Goal: Task Accomplishment & Management: Use online tool/utility

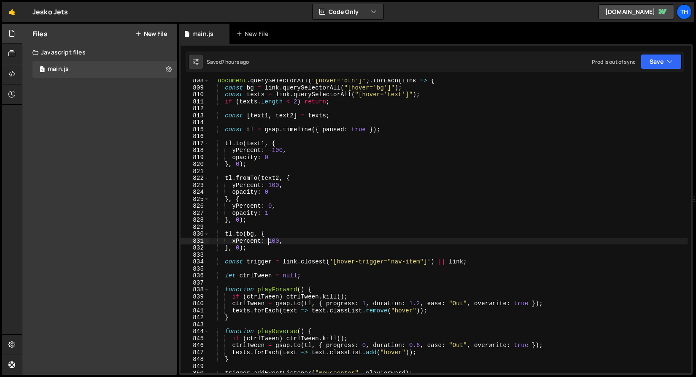
scroll to position [5499, 0]
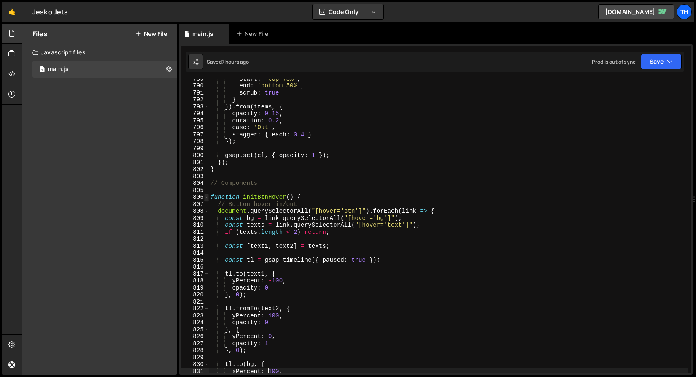
click at [207, 195] on span at bounding box center [206, 197] width 5 height 7
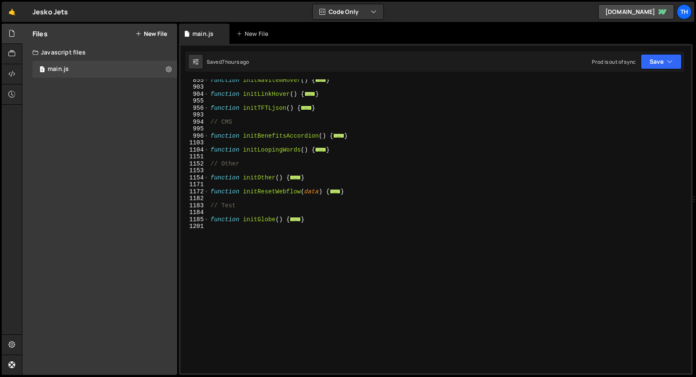
scroll to position [211, 0]
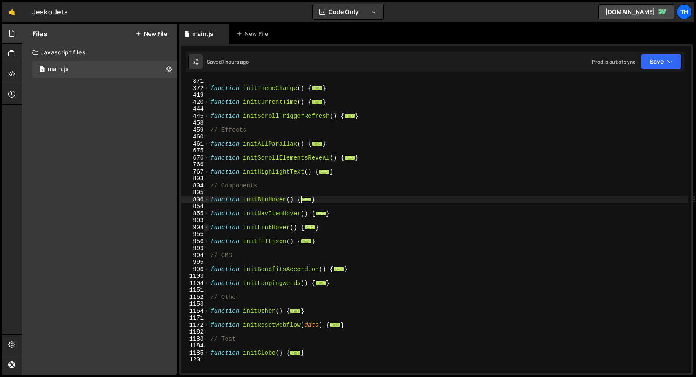
click at [207, 225] on span at bounding box center [206, 227] width 5 height 7
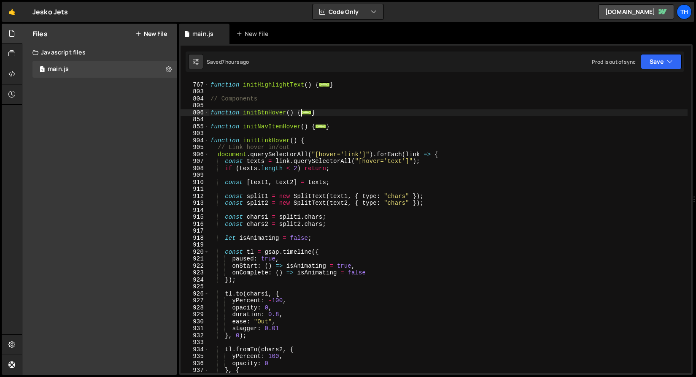
scroll to position [298, 0]
click at [209, 141] on div "904" at bounding box center [195, 140] width 29 height 7
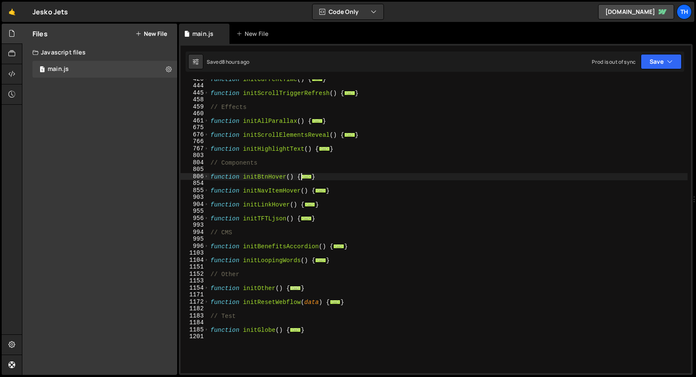
scroll to position [344, 0]
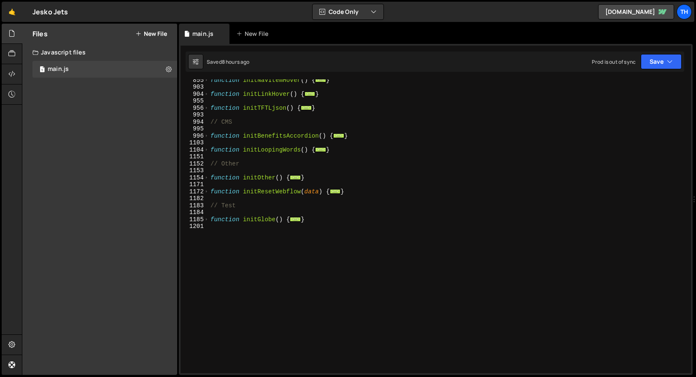
click at [209, 108] on div "956" at bounding box center [195, 108] width 29 height 7
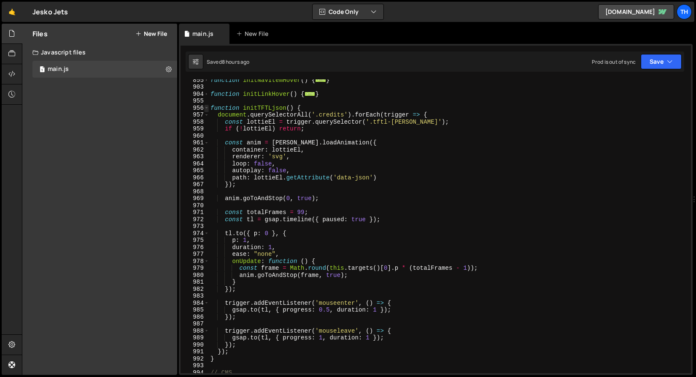
click at [209, 108] on span at bounding box center [206, 108] width 5 height 7
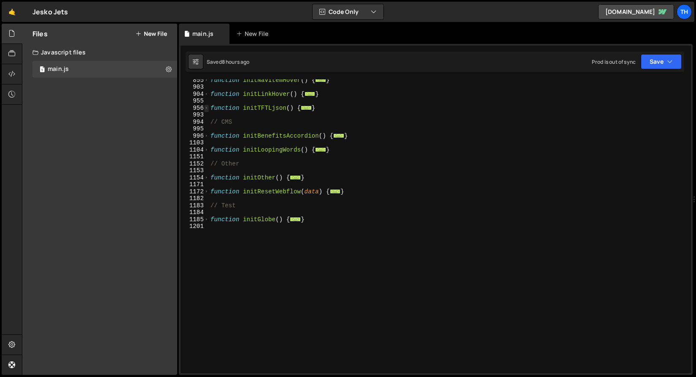
click at [209, 108] on span at bounding box center [206, 108] width 5 height 7
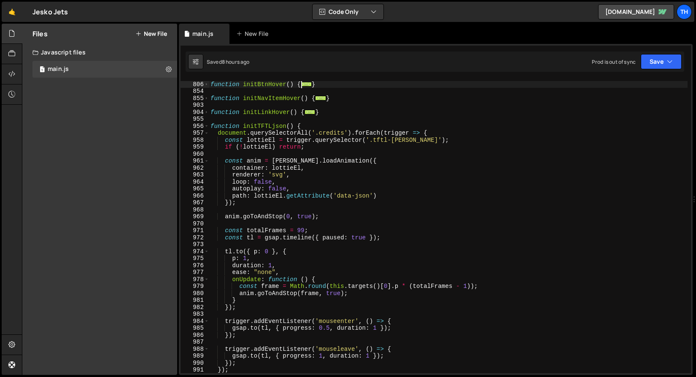
scroll to position [317, 0]
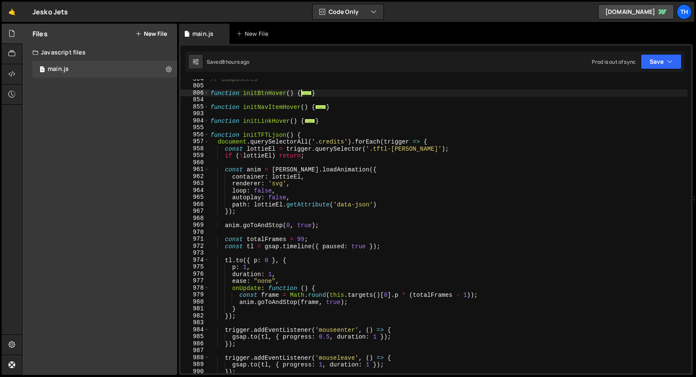
click at [209, 129] on div "955" at bounding box center [195, 127] width 29 height 7
click at [208, 134] on span at bounding box center [206, 134] width 5 height 7
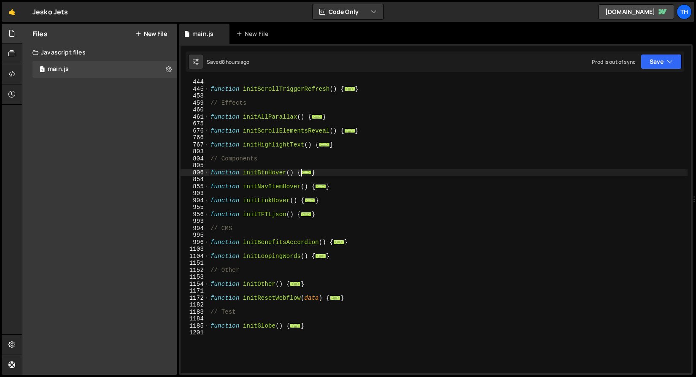
scroll to position [209, 0]
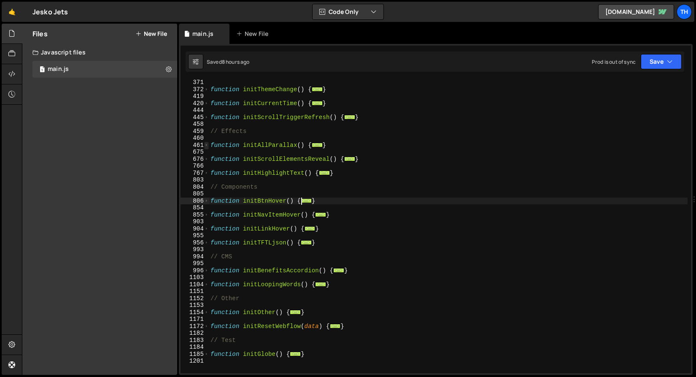
click at [207, 145] on span at bounding box center [206, 145] width 5 height 7
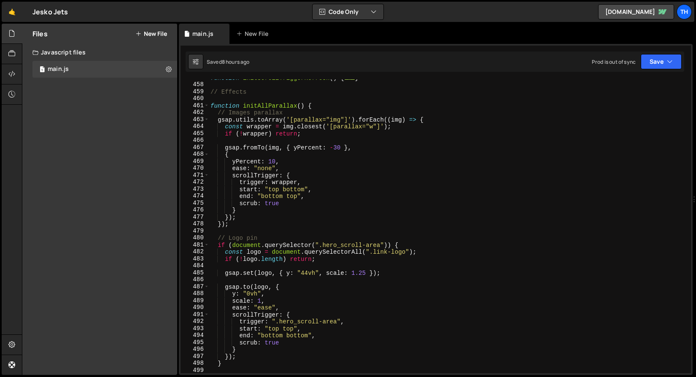
scroll to position [249, 0]
click at [209, 120] on div "463" at bounding box center [195, 119] width 29 height 7
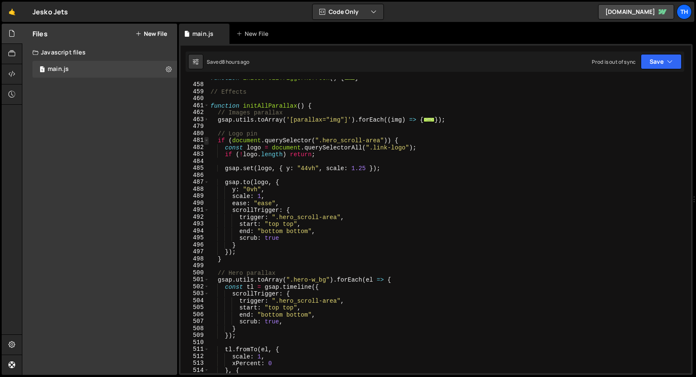
click at [208, 140] on span at bounding box center [206, 140] width 5 height 7
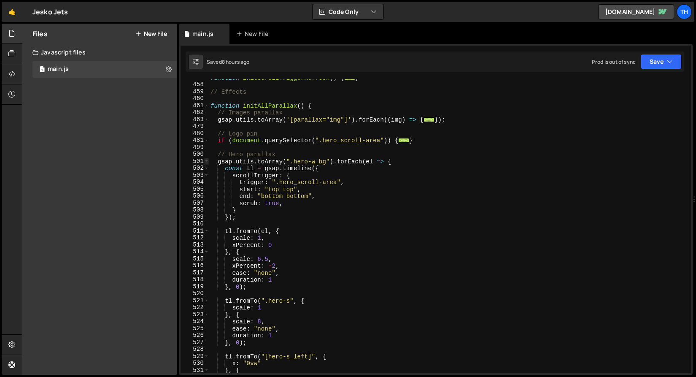
click at [206, 162] on span at bounding box center [206, 161] width 5 height 7
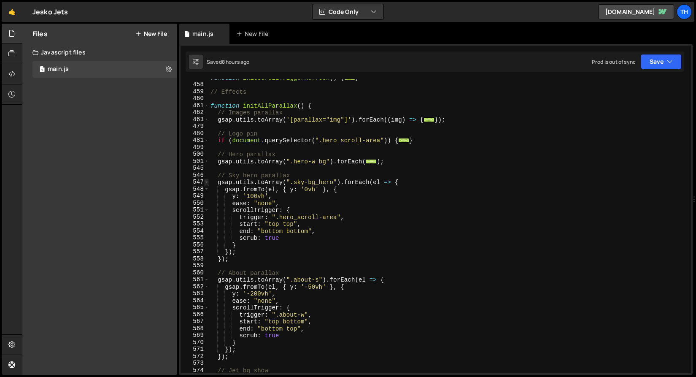
click at [204, 184] on span at bounding box center [206, 182] width 5 height 7
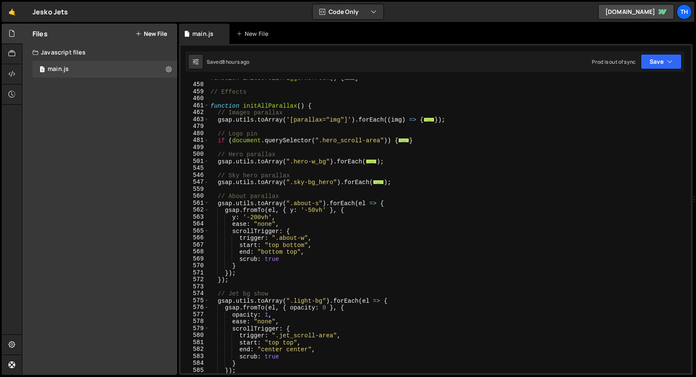
click at [205, 199] on div "560" at bounding box center [195, 195] width 29 height 7
click at [206, 201] on span at bounding box center [206, 203] width 5 height 7
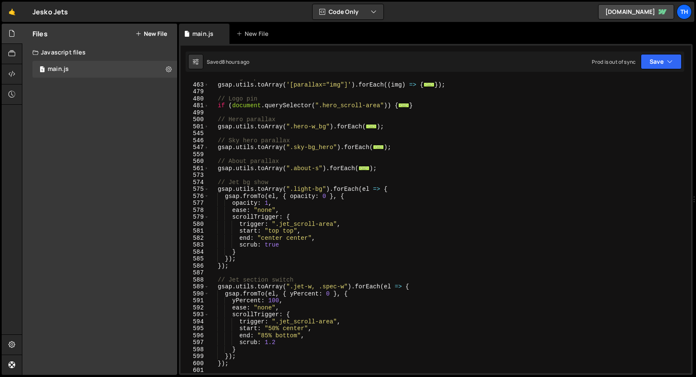
scroll to position [283, 0]
click at [259, 184] on div "// Images parallax gsap . utils . toArray ( '[parallax="img"]' ) . forEach (( i…" at bounding box center [448, 229] width 479 height 308
click at [260, 184] on div "// Images parallax gsap . utils . toArray ( '[parallax="img"]' ) . forEach (( i…" at bounding box center [448, 229] width 479 height 308
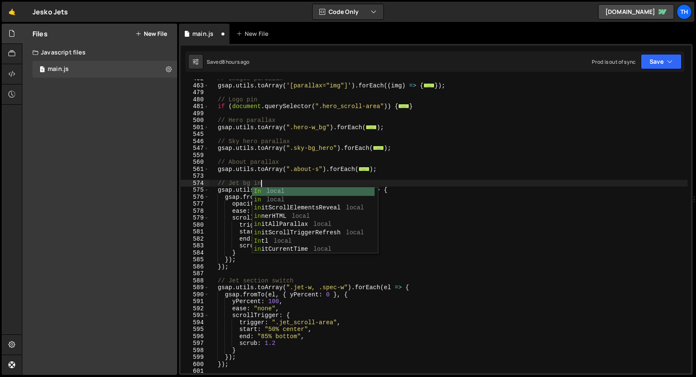
click at [298, 143] on div "// Images parallax gsap . utils . toArray ( '[parallax="img"]' ) . forEach (( i…" at bounding box center [448, 229] width 479 height 308
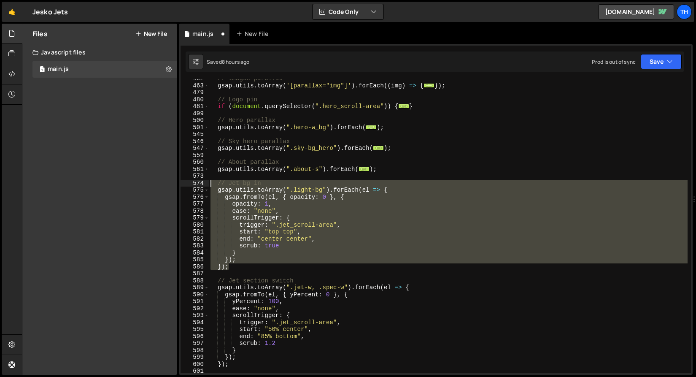
drag, startPoint x: 238, startPoint y: 270, endPoint x: 152, endPoint y: 186, distance: 120.6
click at [152, 186] on div "Files New File Javascript files 1 main.js 0 CSS files Copy share link Edit File…" at bounding box center [359, 200] width 674 height 352
type textarea "});"
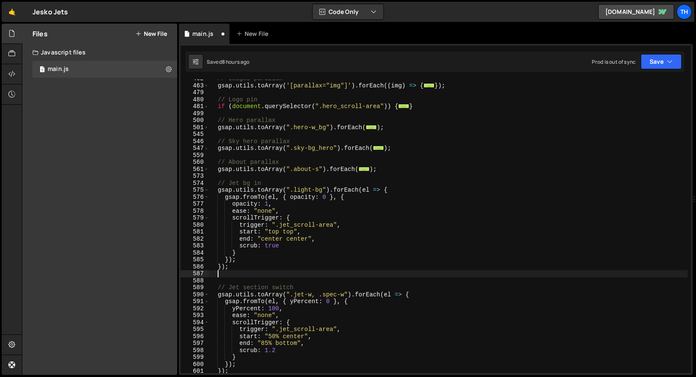
scroll to position [0, 0]
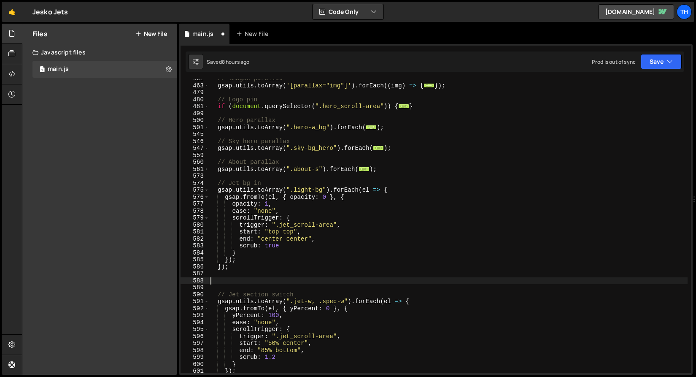
paste textarea "});"
type textarea "});"
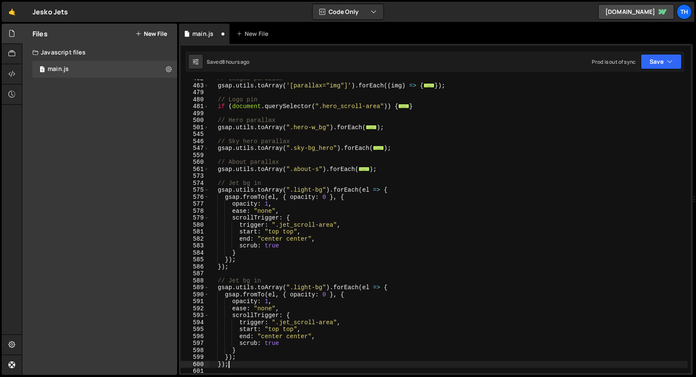
click at [275, 276] on div "// Images parallax gsap . utils . toArray ( '[parallax="img"]' ) . forEach (( i…" at bounding box center [448, 229] width 479 height 308
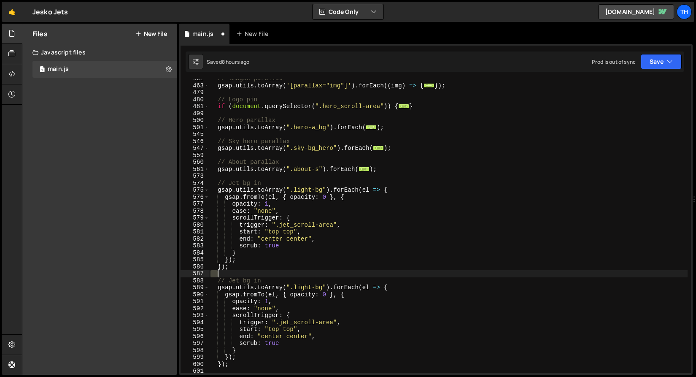
click at [275, 276] on div "// Images parallax gsap . utils . toArray ( '[parallax="img"]' ) . forEach (( i…" at bounding box center [448, 229] width 479 height 308
click at [274, 280] on div "// Images parallax gsap . utils . toArray ( '[parallax="img"]' ) . forEach (( i…" at bounding box center [448, 229] width 479 height 308
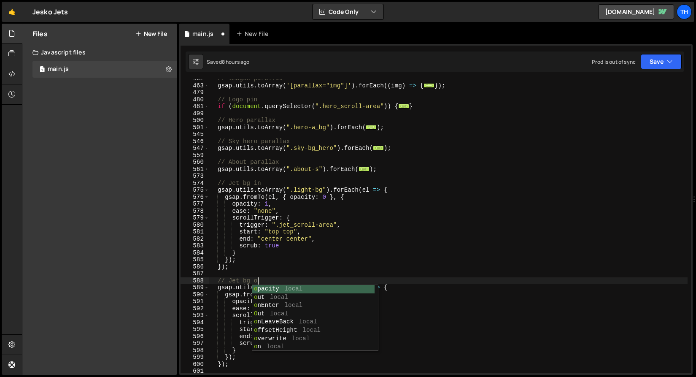
scroll to position [0, 3]
click at [352, 159] on div "// Images parallax gsap . utils . toArray ( '[parallax="img"]' ) . forEach (( i…" at bounding box center [448, 229] width 479 height 308
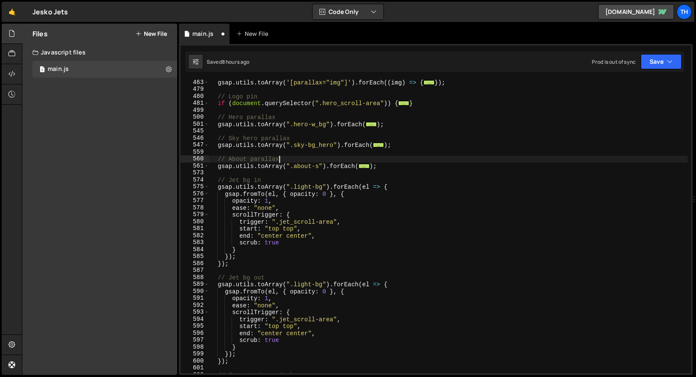
scroll to position [293, 0]
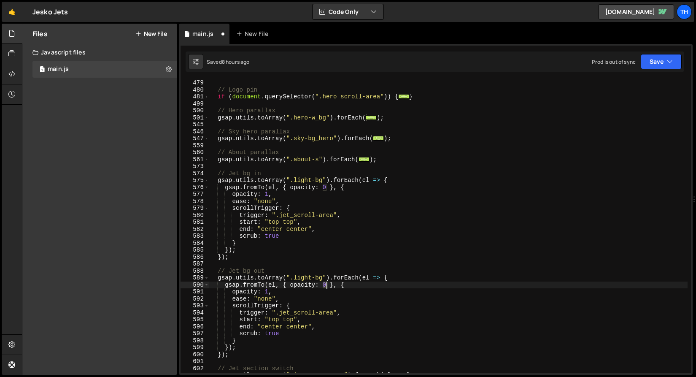
click at [326, 287] on div "// Logo pin if ( document . querySelector ( ".hero_scroll-area" )) { ... } // H…" at bounding box center [448, 233] width 479 height 308
click at [266, 294] on div "// Logo pin if ( document . querySelector ( ".hero_scroll-area" )) { ... } // H…" at bounding box center [448, 233] width 479 height 308
click at [278, 275] on div "// Logo pin if ( document . querySelector ( ".hero_scroll-area" )) { ... } // H…" at bounding box center [448, 233] width 479 height 308
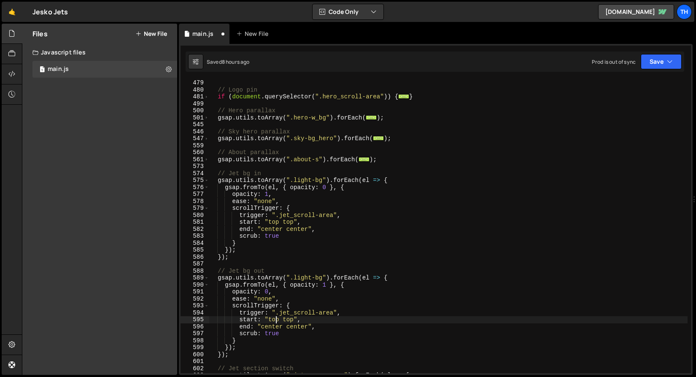
click at [276, 317] on div "// Logo pin if ( document . querySelector ( ".hero_scroll-area" )) { ... } // H…" at bounding box center [448, 233] width 479 height 308
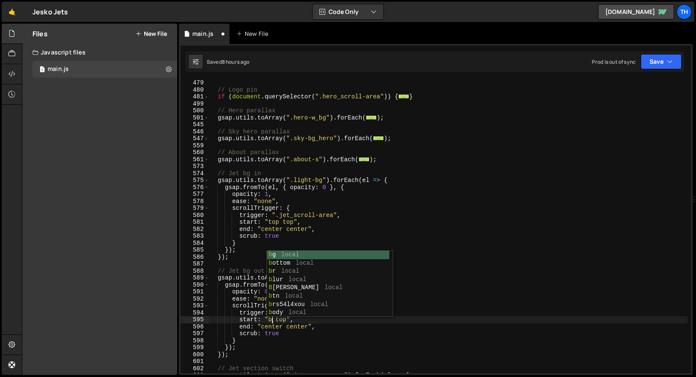
scroll to position [0, 4]
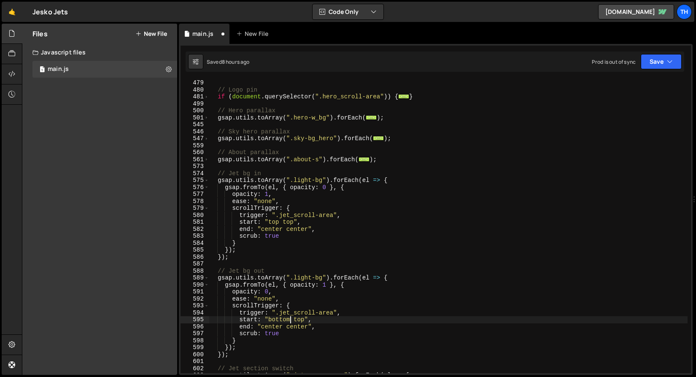
click at [299, 321] on div "// Logo pin if ( document . querySelector ( ".hero_scroll-area" )) { ... } // H…" at bounding box center [448, 233] width 479 height 308
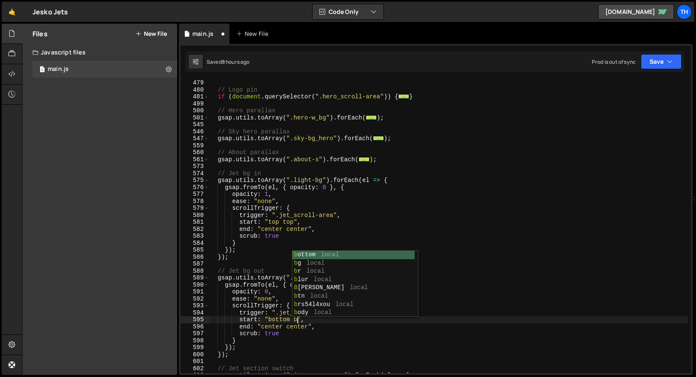
scroll to position [0, 6]
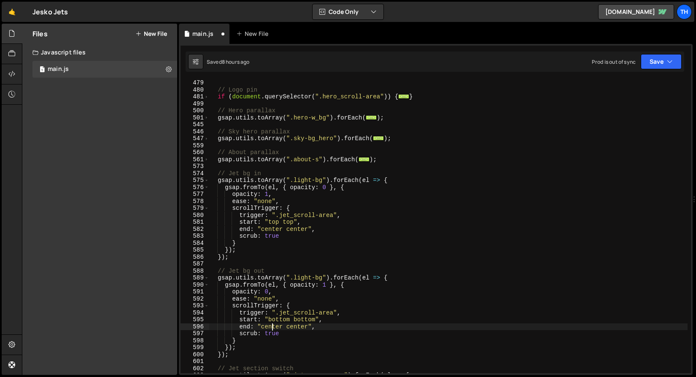
click at [273, 324] on div "// Logo pin if ( document . querySelector ( ".hero_scroll-area" )) { ... } // H…" at bounding box center [448, 233] width 479 height 308
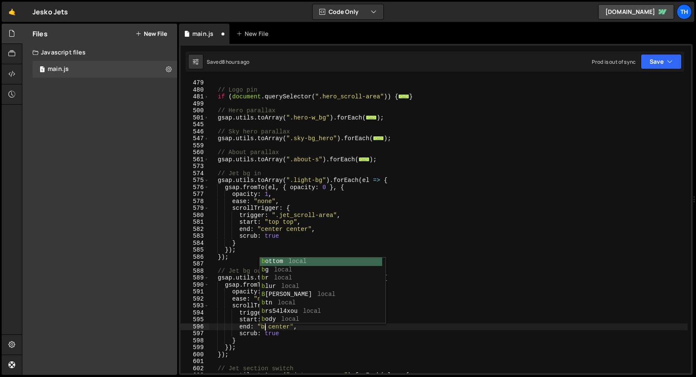
scroll to position [0, 4]
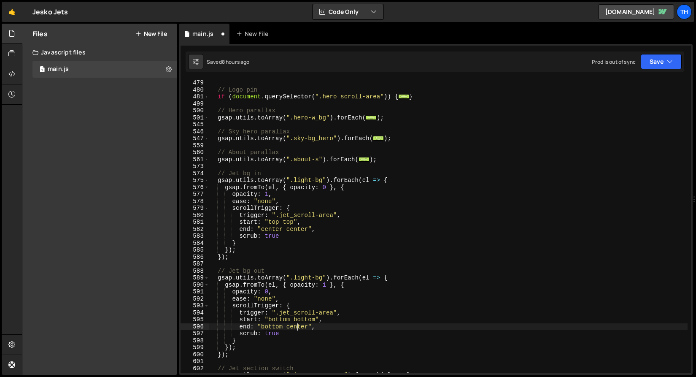
click at [298, 327] on div "// Logo pin if ( document . querySelector ( ".hero_scroll-area" )) { ... } // H…" at bounding box center [448, 233] width 479 height 308
click at [298, 321] on div "// Logo pin if ( document . querySelector ( ".hero_scroll-area" )) { ... } // H…" at bounding box center [448, 233] width 479 height 308
click at [297, 327] on div "// Logo pin if ( document . querySelector ( ".hero_scroll-area" )) { ... } // H…" at bounding box center [448, 233] width 479 height 308
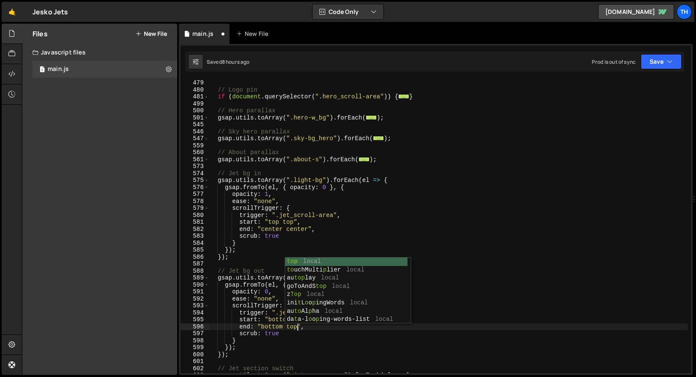
click at [275, 334] on div "// Logo pin if ( document . querySelector ( ".hero_scroll-area" )) { ... } // H…" at bounding box center [448, 233] width 479 height 308
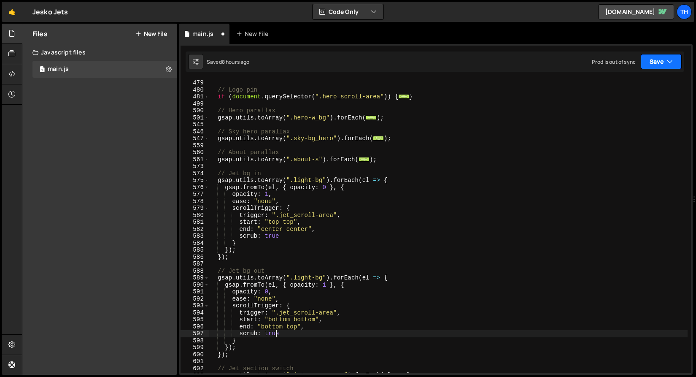
click at [645, 57] on button "Save" at bounding box center [661, 61] width 41 height 15
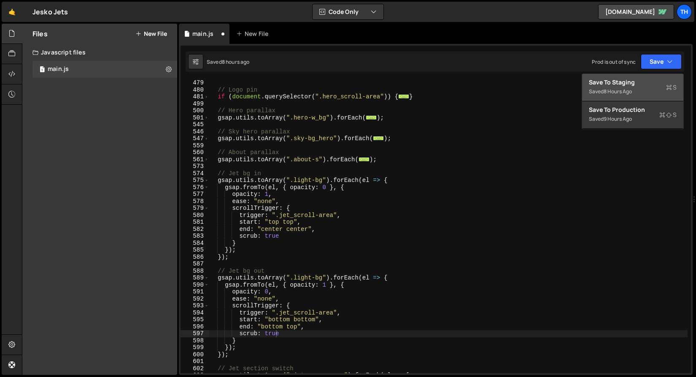
click at [644, 84] on div "Save to Staging S" at bounding box center [633, 82] width 88 height 8
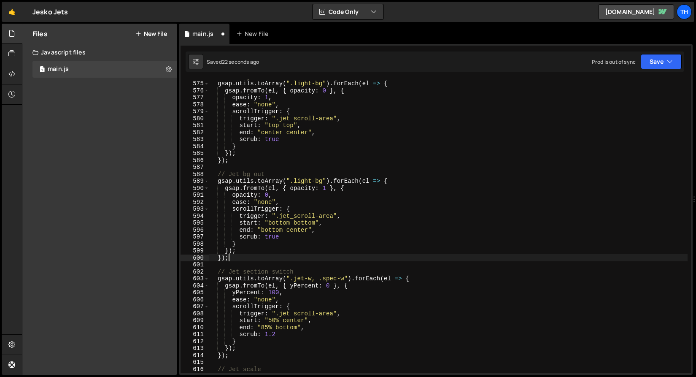
scroll to position [0, 1]
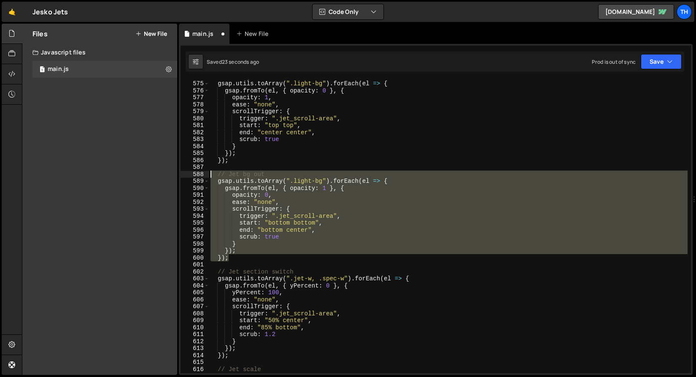
drag, startPoint x: 240, startPoint y: 258, endPoint x: 150, endPoint y: 172, distance: 124.2
click at [150, 172] on div "Files New File Javascript files 1 main.js 0 CSS files Copy share link Edit File…" at bounding box center [359, 200] width 674 height 352
type textarea "// Jet bg out gsap.utils.toArray(".light-bg").forEach(el => {"
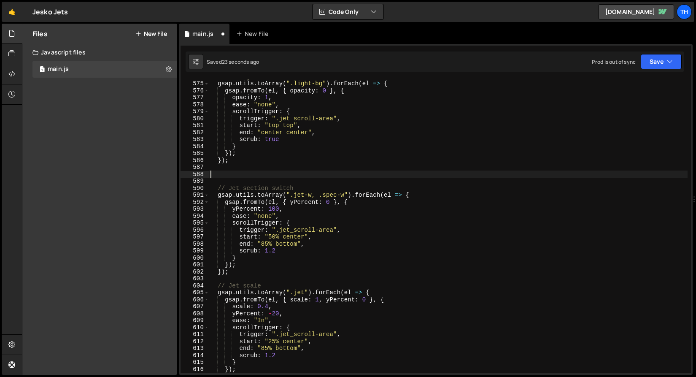
scroll to position [0, 0]
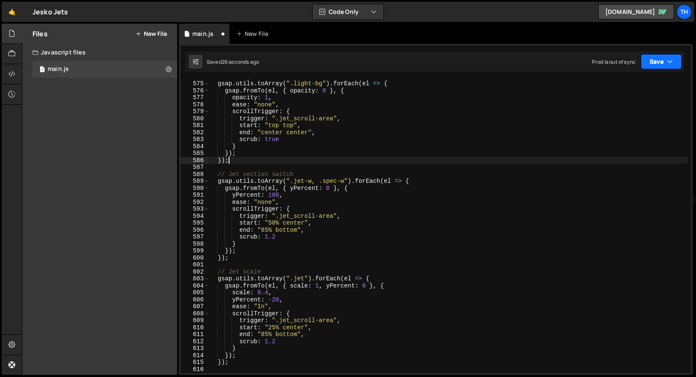
click at [650, 66] on button "Save" at bounding box center [661, 61] width 41 height 15
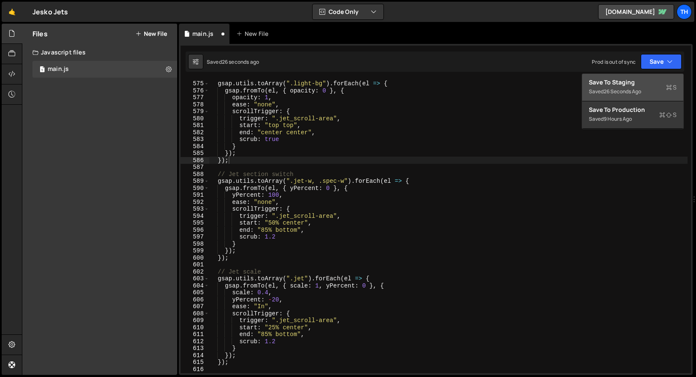
click at [632, 84] on div "Save to Staging S" at bounding box center [633, 82] width 88 height 8
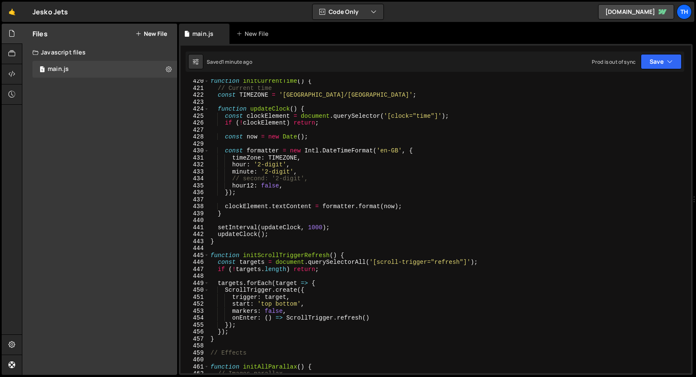
scroll to position [2927, 0]
click at [205, 262] on div "446" at bounding box center [195, 262] width 29 height 7
click at [207, 255] on span at bounding box center [206, 255] width 5 height 7
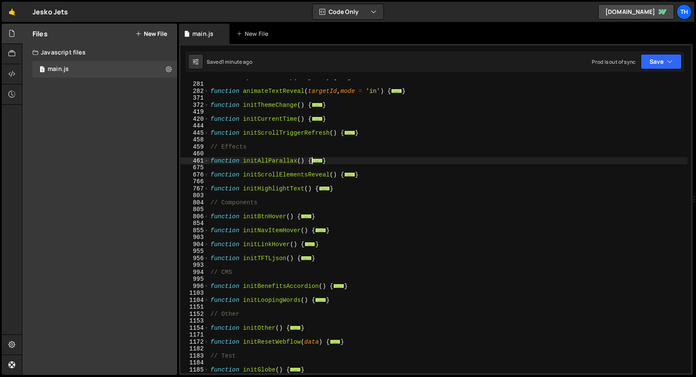
scroll to position [191, 0]
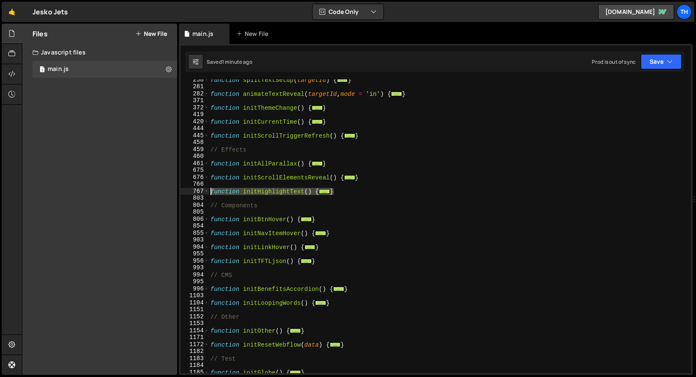
drag, startPoint x: 350, startPoint y: 191, endPoint x: 164, endPoint y: 191, distance: 185.7
click at [164, 191] on div "Files New File Javascript files 1 main.js 0 CSS files Copy share link Edit File…" at bounding box center [359, 200] width 674 height 352
type textarea "function initHighlightText() { const targets = Array.from(document.querySelecto…"
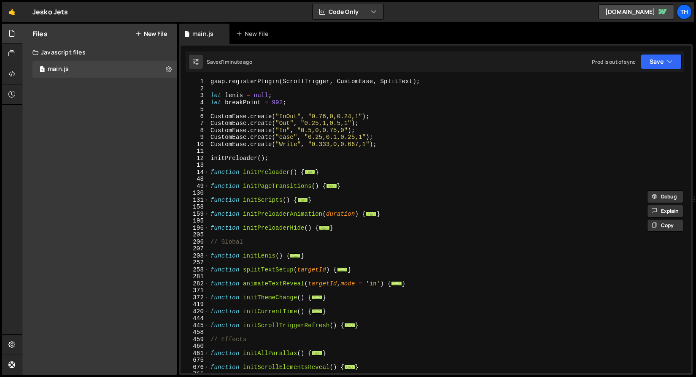
scroll to position [0, 0]
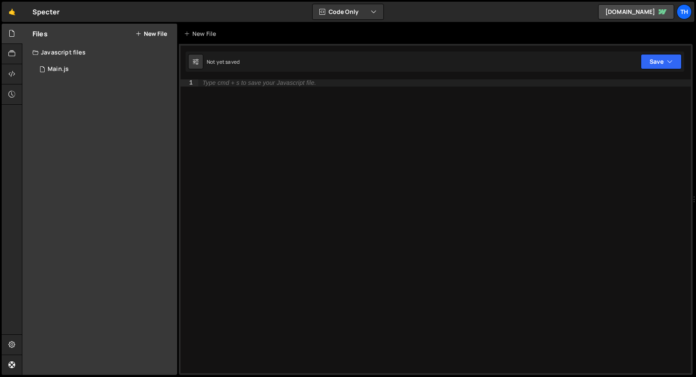
click at [68, 60] on div "Javascript files" at bounding box center [99, 52] width 155 height 17
click at [67, 65] on div "1 Main.js 0" at bounding box center [107, 69] width 148 height 17
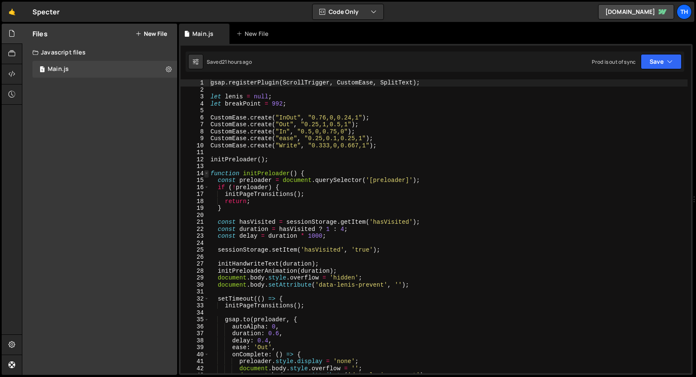
click at [208, 173] on span at bounding box center [206, 173] width 5 height 7
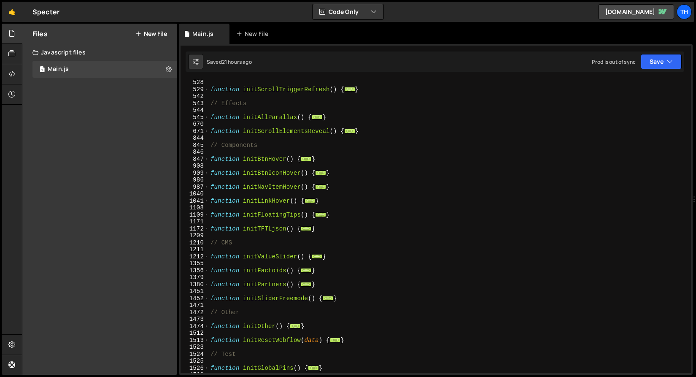
scroll to position [251, 0]
click at [208, 199] on span at bounding box center [206, 201] width 5 height 7
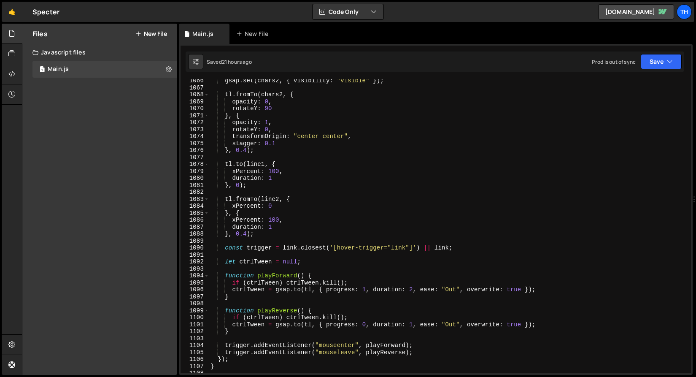
scroll to position [572, 0]
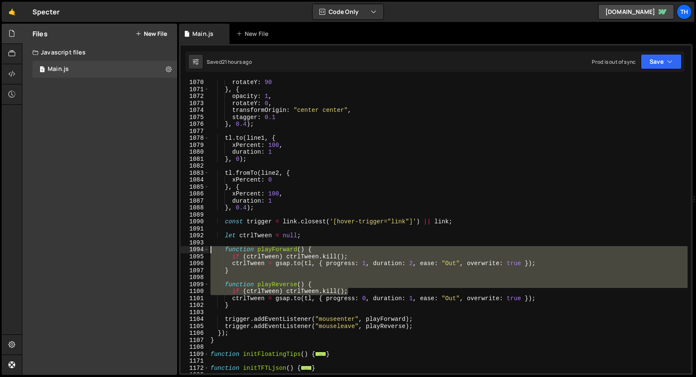
drag, startPoint x: 568, startPoint y: 291, endPoint x: 180, endPoint y: 251, distance: 390.0
click at [181, 251] on div "gsap.registerPlugin(ScrollTrigger, CustomEase, SplitText); 1070 1071 1072 1073 …" at bounding box center [436, 226] width 511 height 294
click at [547, 284] on div "rotateY : 90 } , { opacity : 1 , rotateY : 0 , transformOrigin : "center center…" at bounding box center [448, 226] width 479 height 294
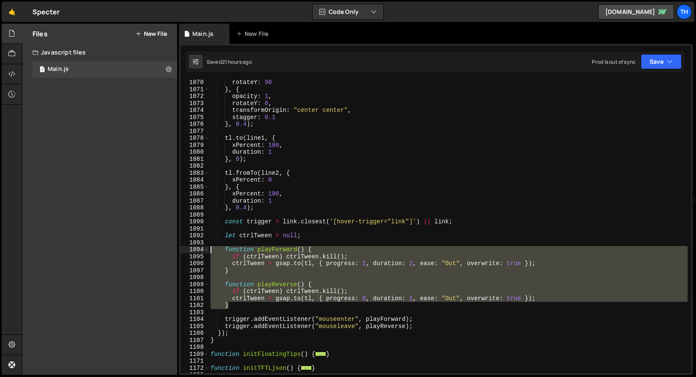
drag, startPoint x: 551, startPoint y: 308, endPoint x: 163, endPoint y: 252, distance: 392.8
click at [163, 252] on div "Files New File Javascript files 1 Main.js 0 CSS files Copy share link Edit File…" at bounding box center [359, 200] width 674 height 352
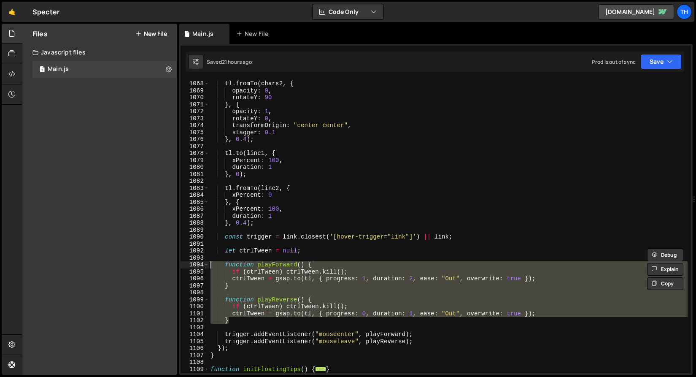
scroll to position [573, 0]
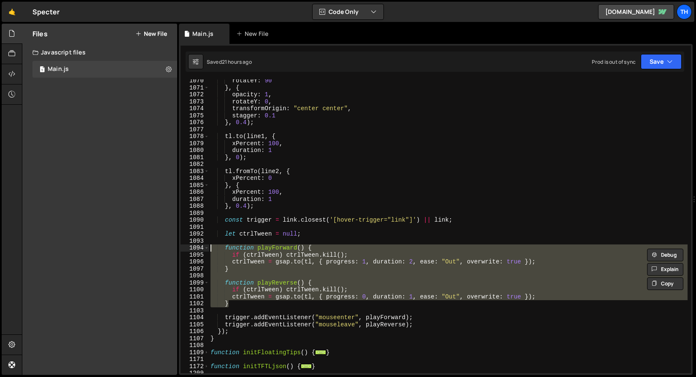
click at [307, 319] on div "rotateY : 90 } , { opacity : 1 , rotateY : 0 , transformOrigin : "center center…" at bounding box center [448, 231] width 479 height 308
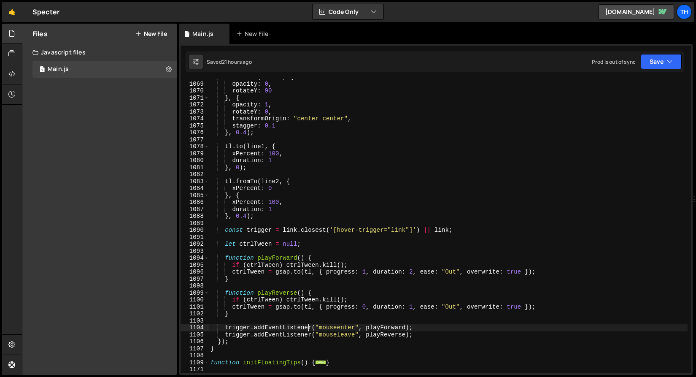
scroll to position [563, 0]
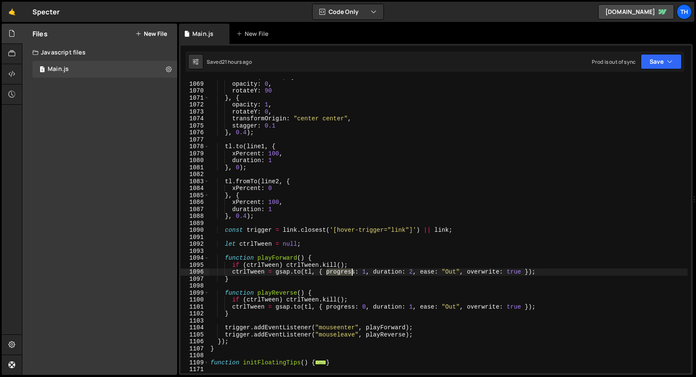
drag, startPoint x: 327, startPoint y: 272, endPoint x: 366, endPoint y: 271, distance: 39.7
click at [366, 271] on div "tl . fromTo ( chars2 , { opacity : 0 , rotateY : 90 } , { opacity : 1 , rotateY…" at bounding box center [448, 227] width 479 height 308
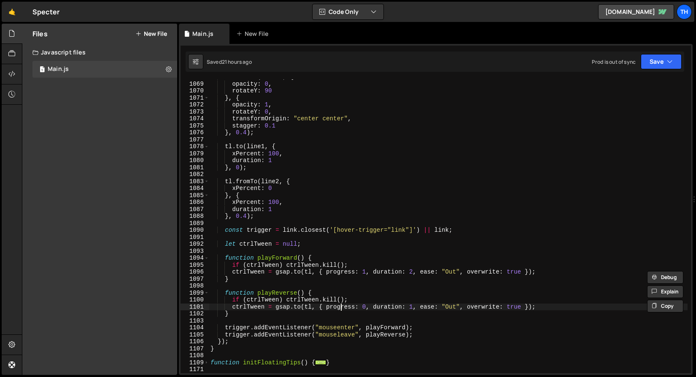
click at [344, 306] on div "tl . fromTo ( chars2 , { opacity : 0 , rotateY : 90 } , { opacity : 1 , rotateY…" at bounding box center [448, 227] width 479 height 308
click at [271, 257] on div "tl . fromTo ( chars2 , { opacity : 0 , rotateY : 90 } , { opacity : 1 , rotateY…" at bounding box center [448, 227] width 479 height 308
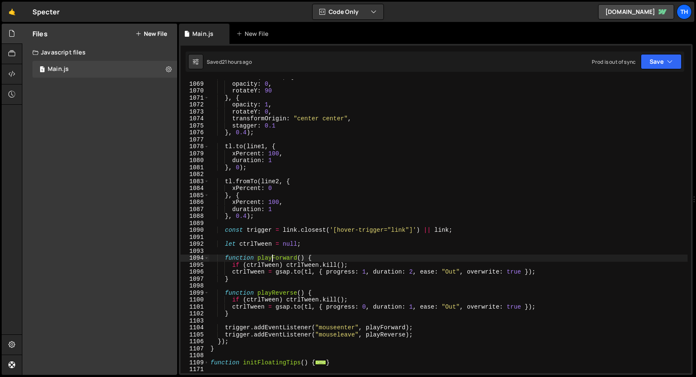
click at [271, 257] on div "tl . fromTo ( chars2 , { opacity : 0 , rotateY : 90 } , { opacity : 1 , rotateY…" at bounding box center [448, 227] width 479 height 308
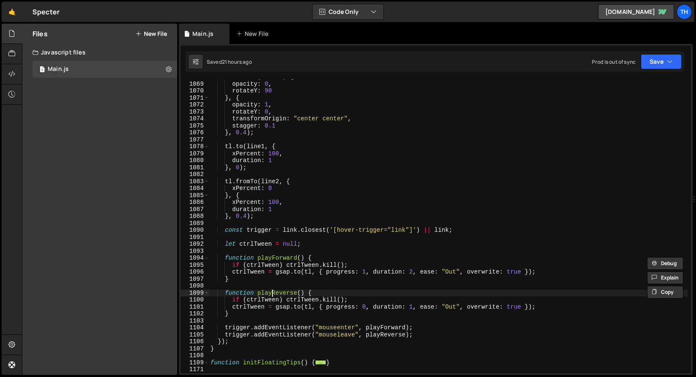
click at [271, 292] on div "tl . fromTo ( chars2 , { opacity : 0 , rotateY : 90 } , { opacity : 1 , rotateY…" at bounding box center [448, 227] width 479 height 308
click at [330, 315] on div "tl . fromTo ( chars2 , { opacity : 0 , rotateY : 90 } , { opacity : 1 , rotateY…" at bounding box center [448, 227] width 479 height 308
type textarea "}"
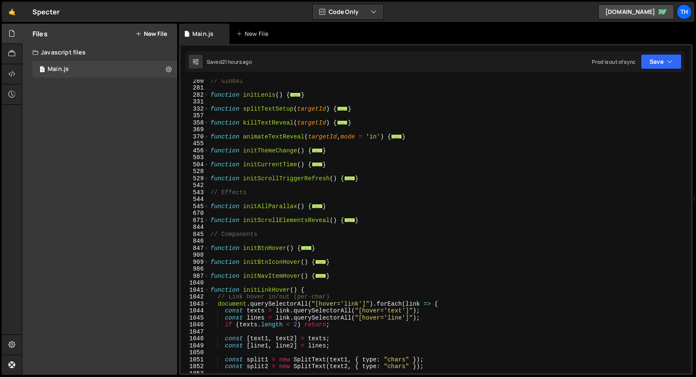
scroll to position [162, 0]
click at [205, 291] on span at bounding box center [206, 290] width 5 height 7
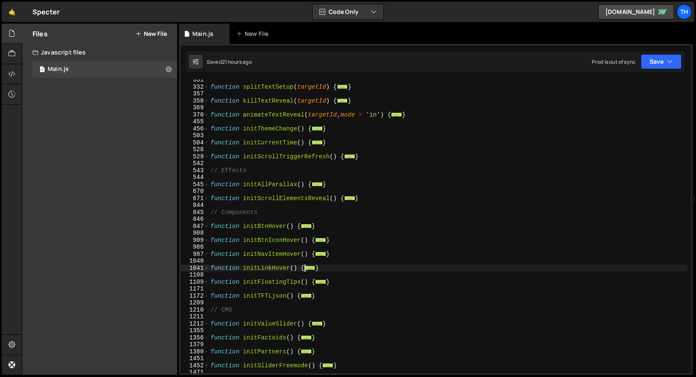
scroll to position [184, 0]
